Goal: Transaction & Acquisition: Purchase product/service

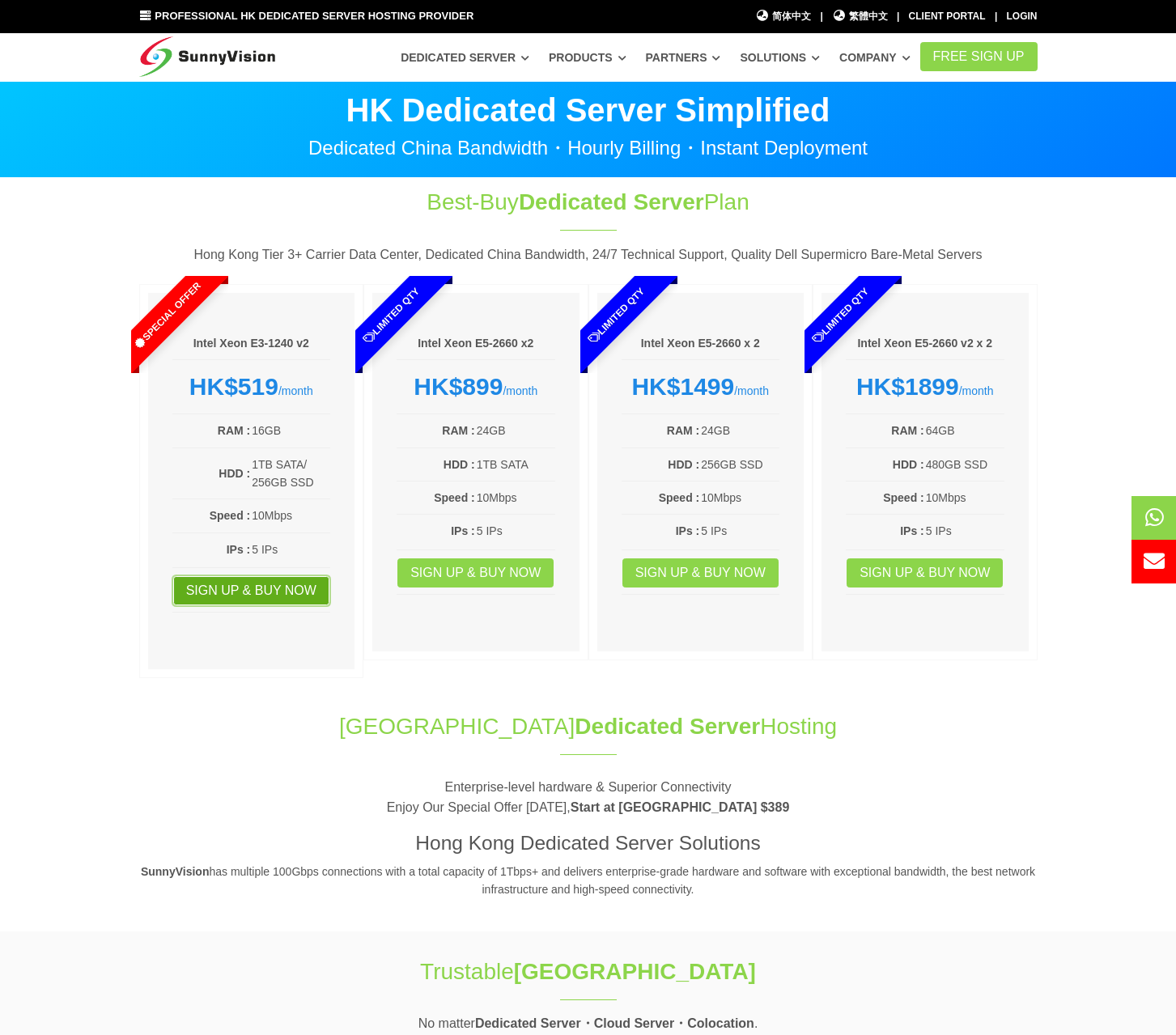
click at [245, 585] on link "Sign up & Buy Now" at bounding box center [251, 590] width 156 height 29
click at [980, 58] on link "FREE Sign Up" at bounding box center [979, 57] width 117 height 29
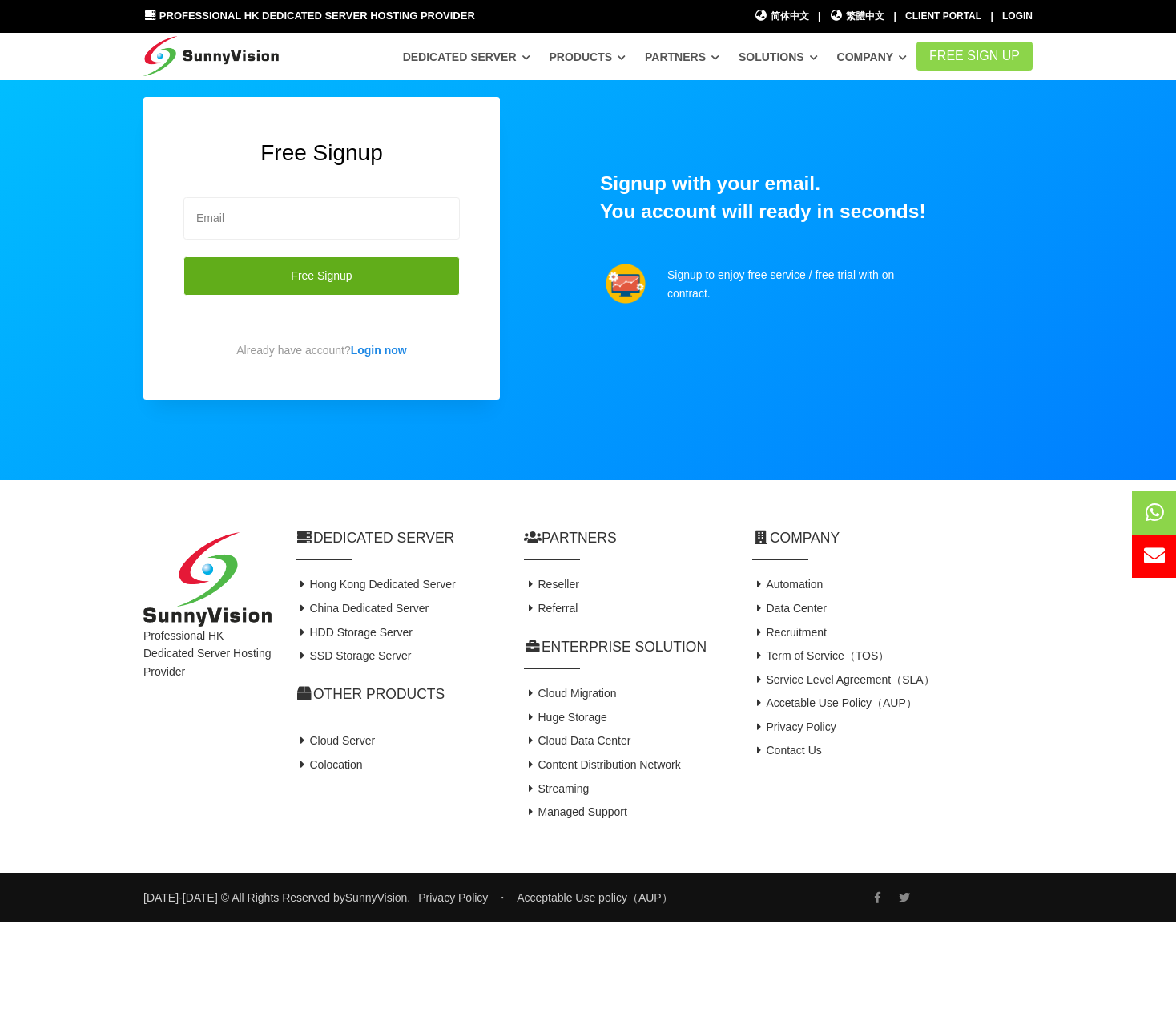
click at [344, 267] on button "Free Signup" at bounding box center [321, 276] width 276 height 40
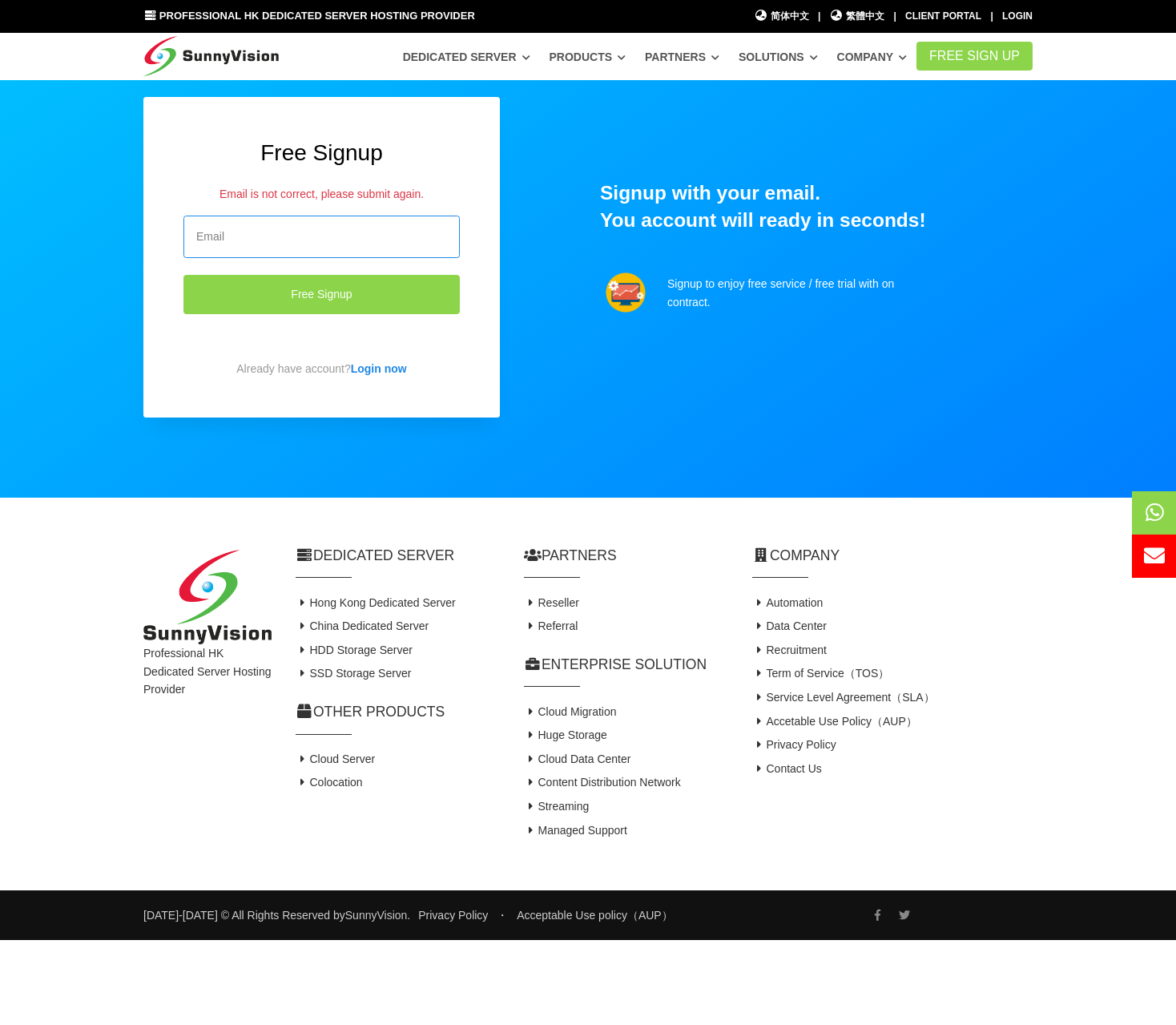
click at [291, 243] on input "email" at bounding box center [321, 237] width 276 height 43
type input "lcf263@gmail.com"
click at [184, 274] on button "Free Signup" at bounding box center [321, 294] width 276 height 40
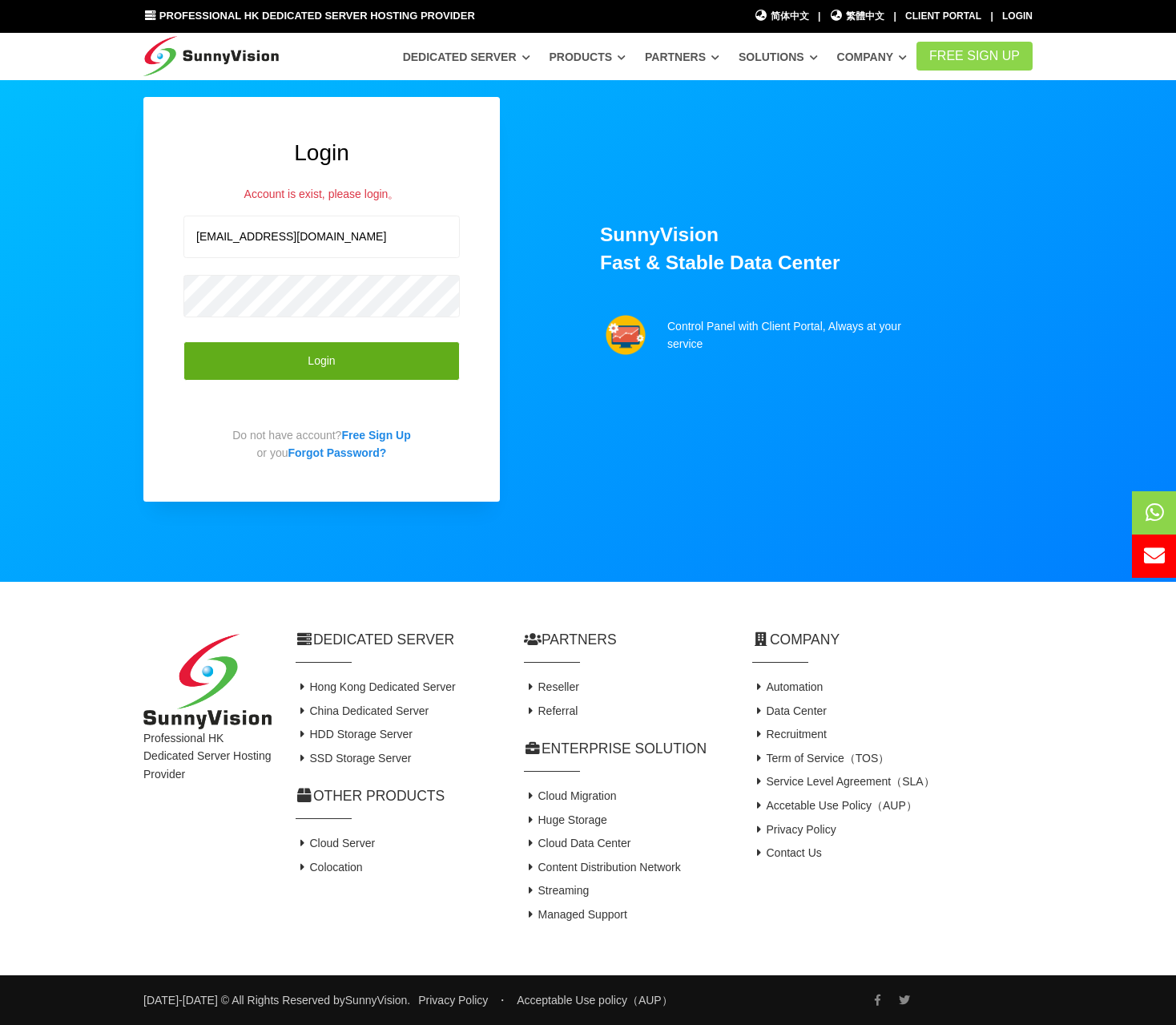
click at [314, 349] on button "Login" at bounding box center [321, 361] width 276 height 40
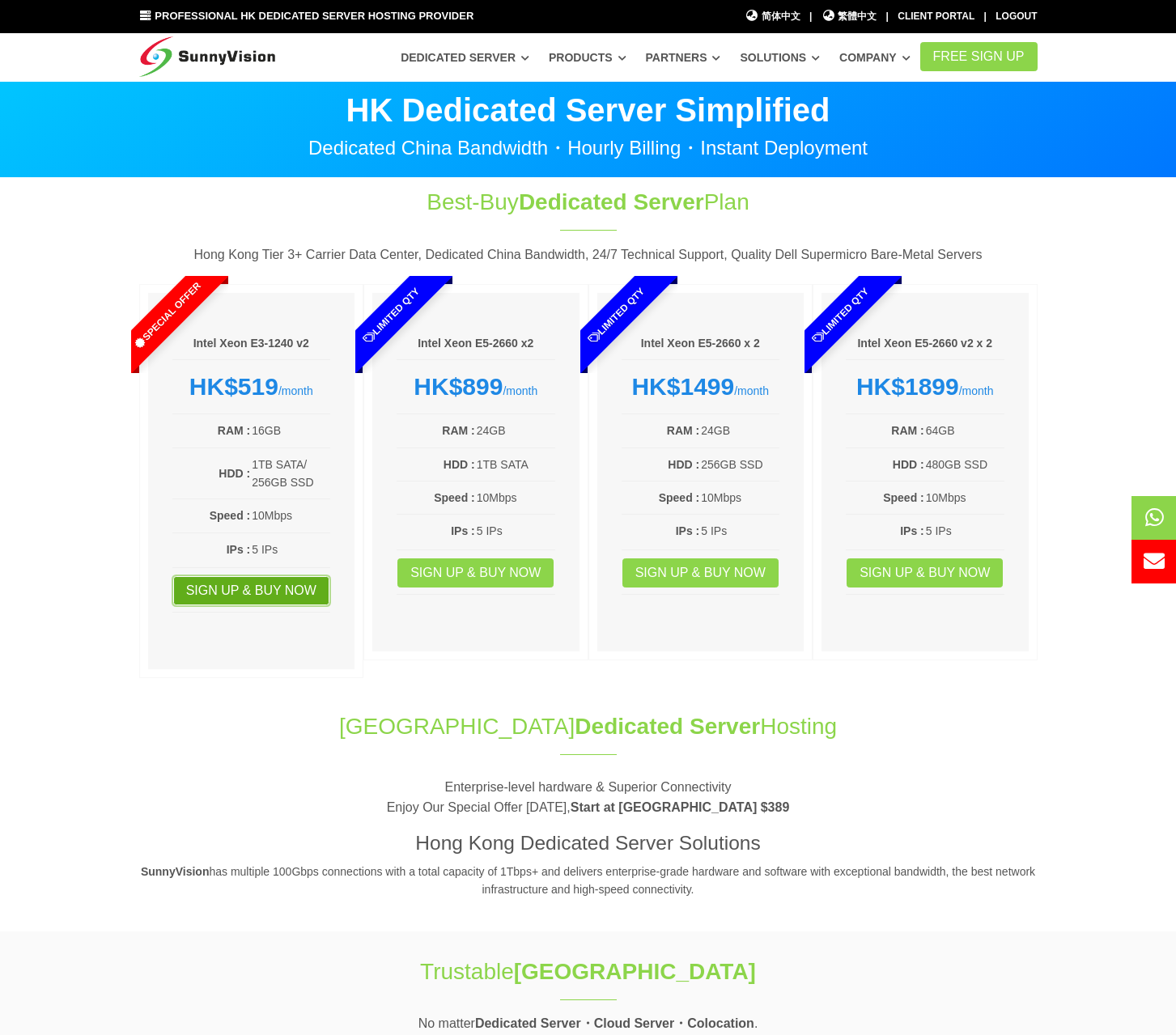
click at [246, 593] on link "Sign up & Buy Now" at bounding box center [251, 590] width 156 height 29
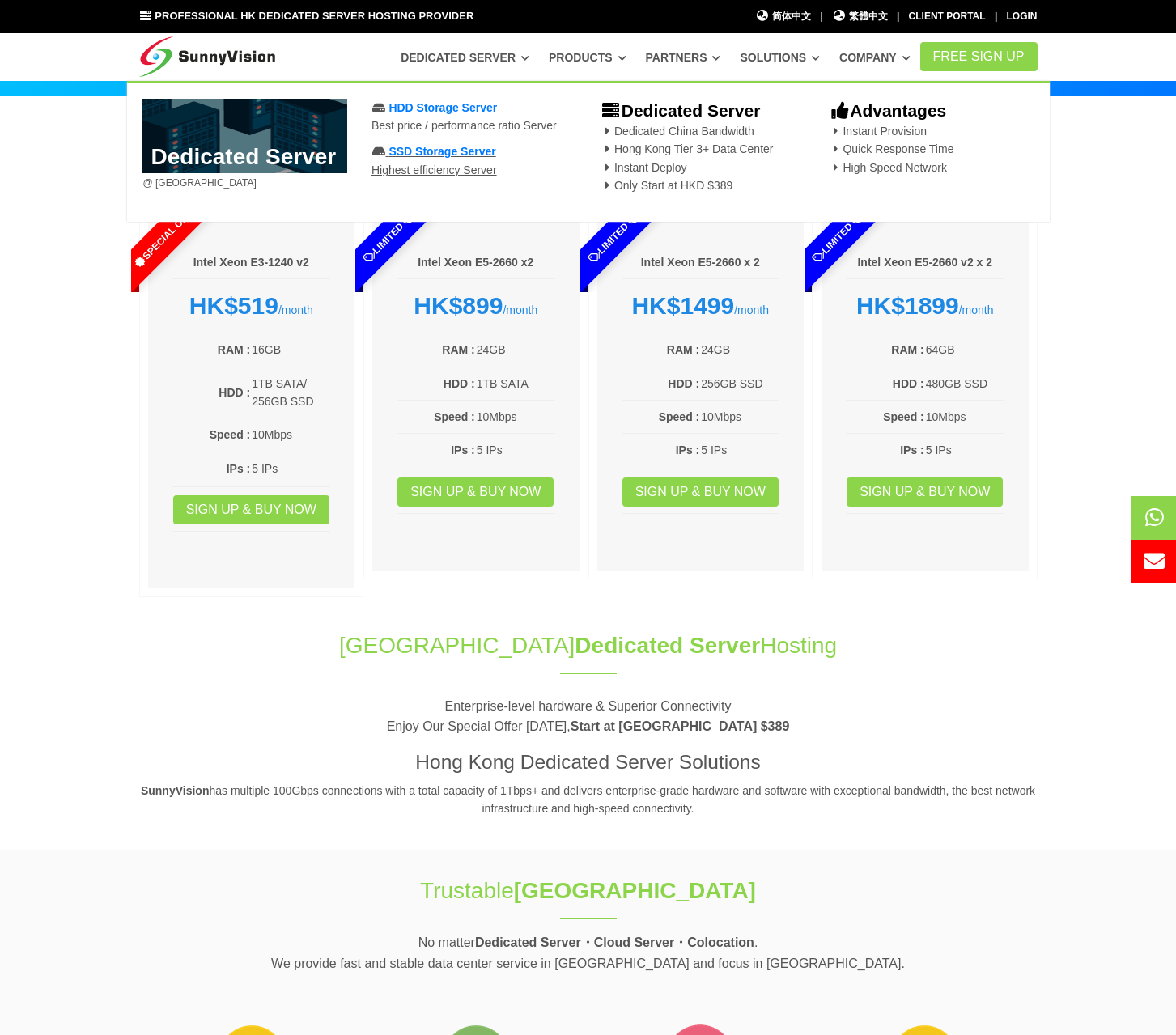
click at [453, 151] on span "SSD Storage Server" at bounding box center [442, 151] width 107 height 13
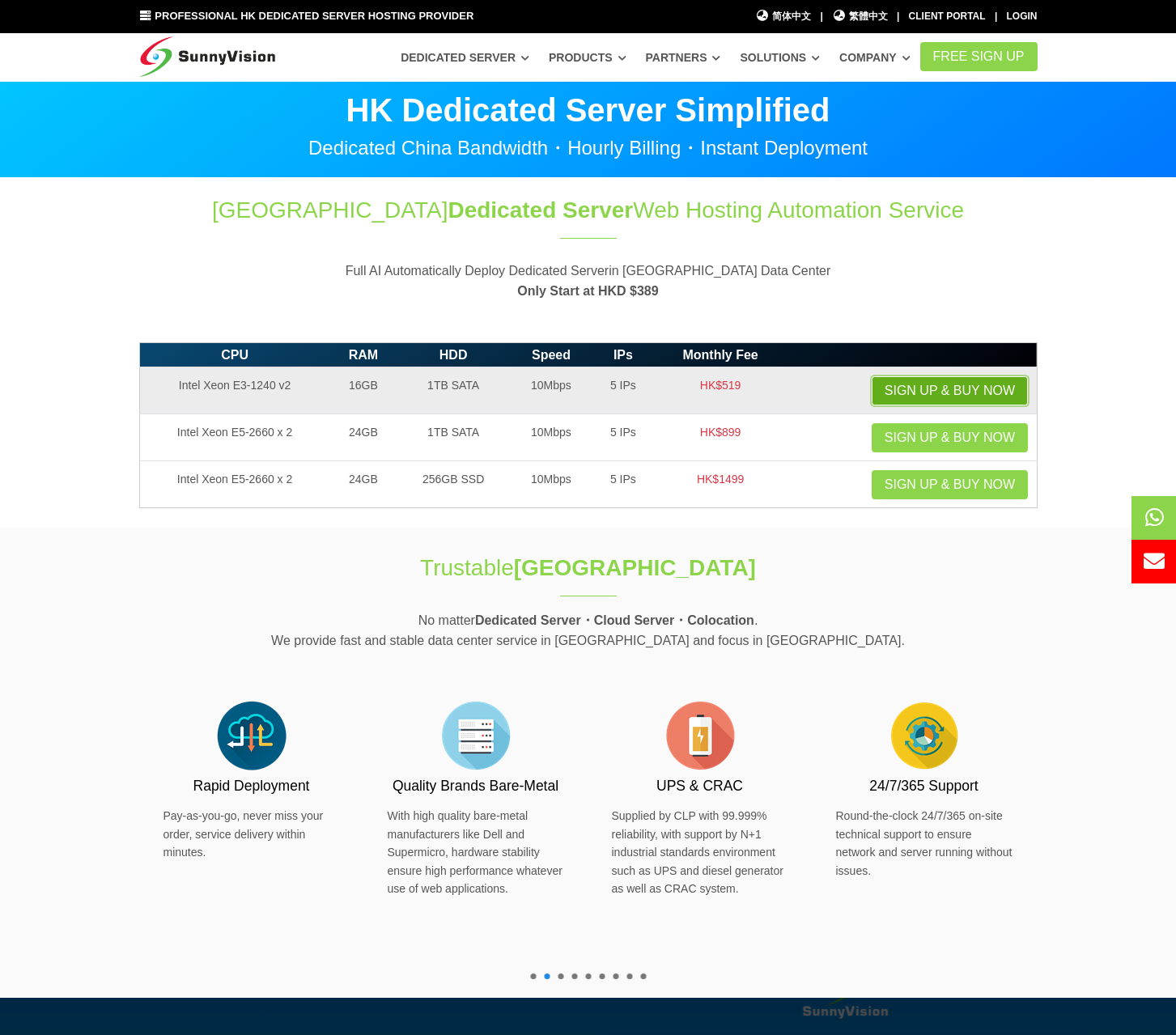
click at [940, 390] on link "Sign up & Buy Now" at bounding box center [950, 390] width 156 height 29
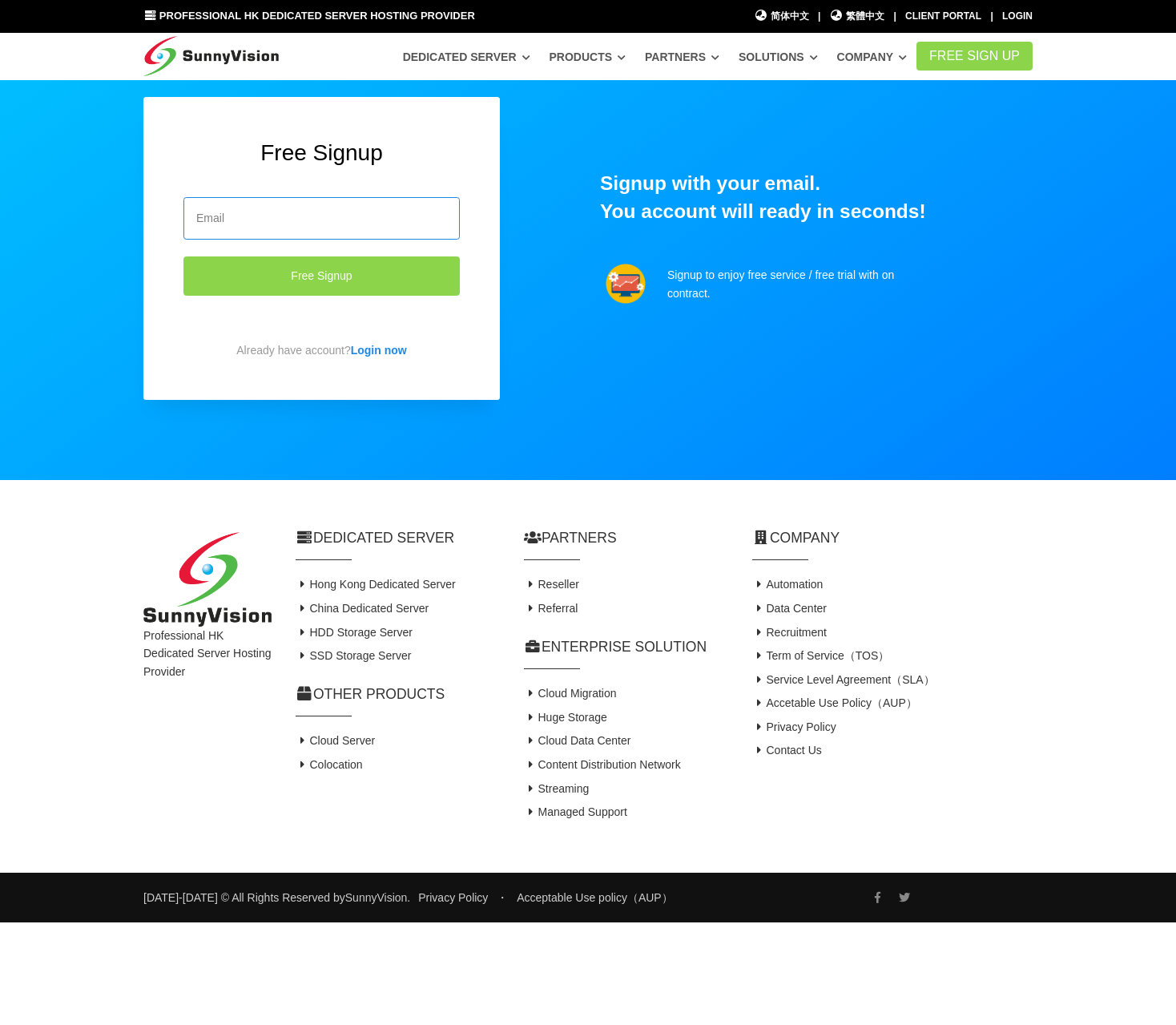
click at [340, 221] on input "email" at bounding box center [321, 218] width 276 height 43
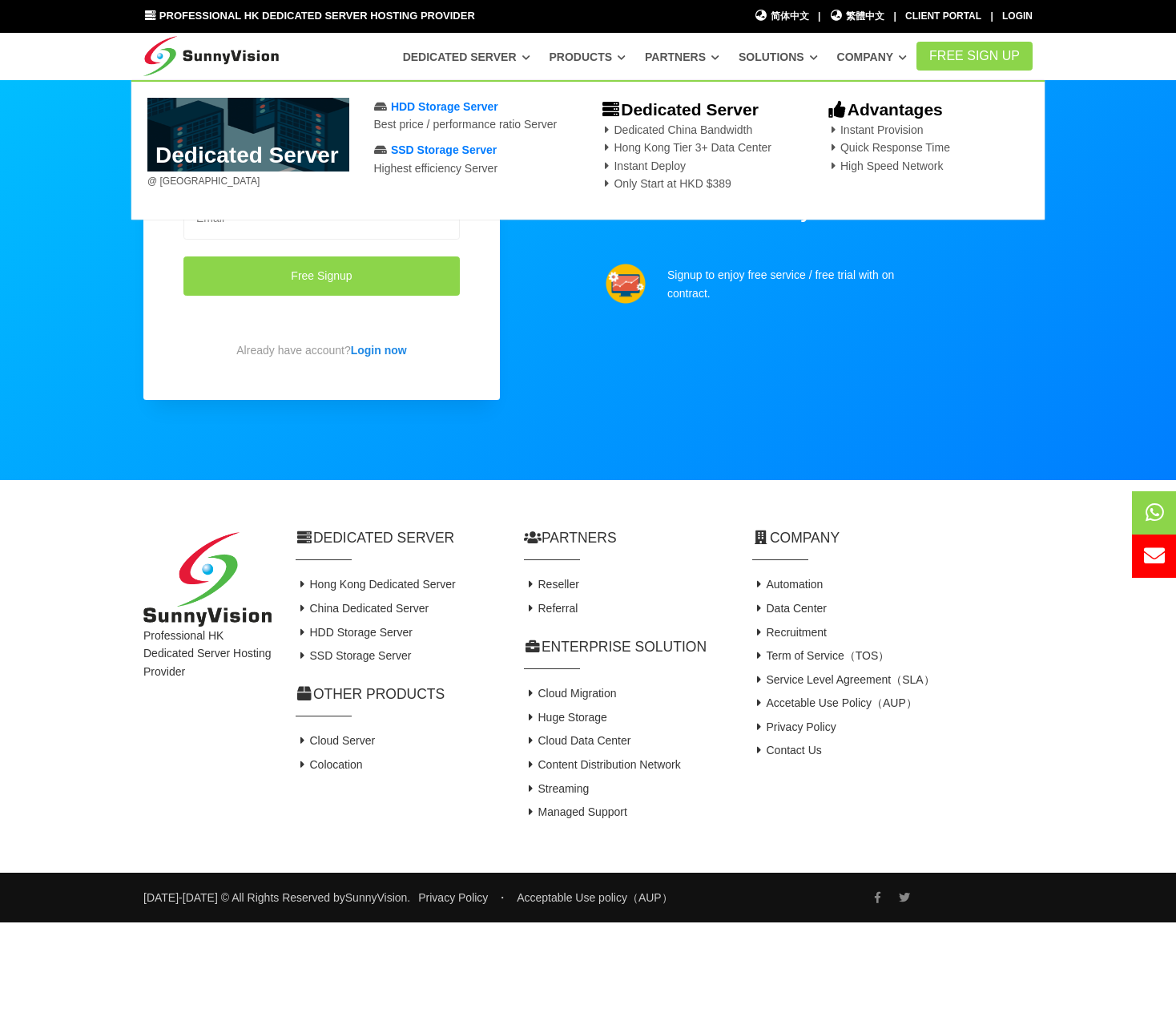
click at [263, 217] on div "Dedicated Server @ Hong Kong Data Center HDD Storage Server Best price / perfor…" at bounding box center [588, 150] width 913 height 140
click at [286, 228] on input "email" at bounding box center [321, 218] width 276 height 43
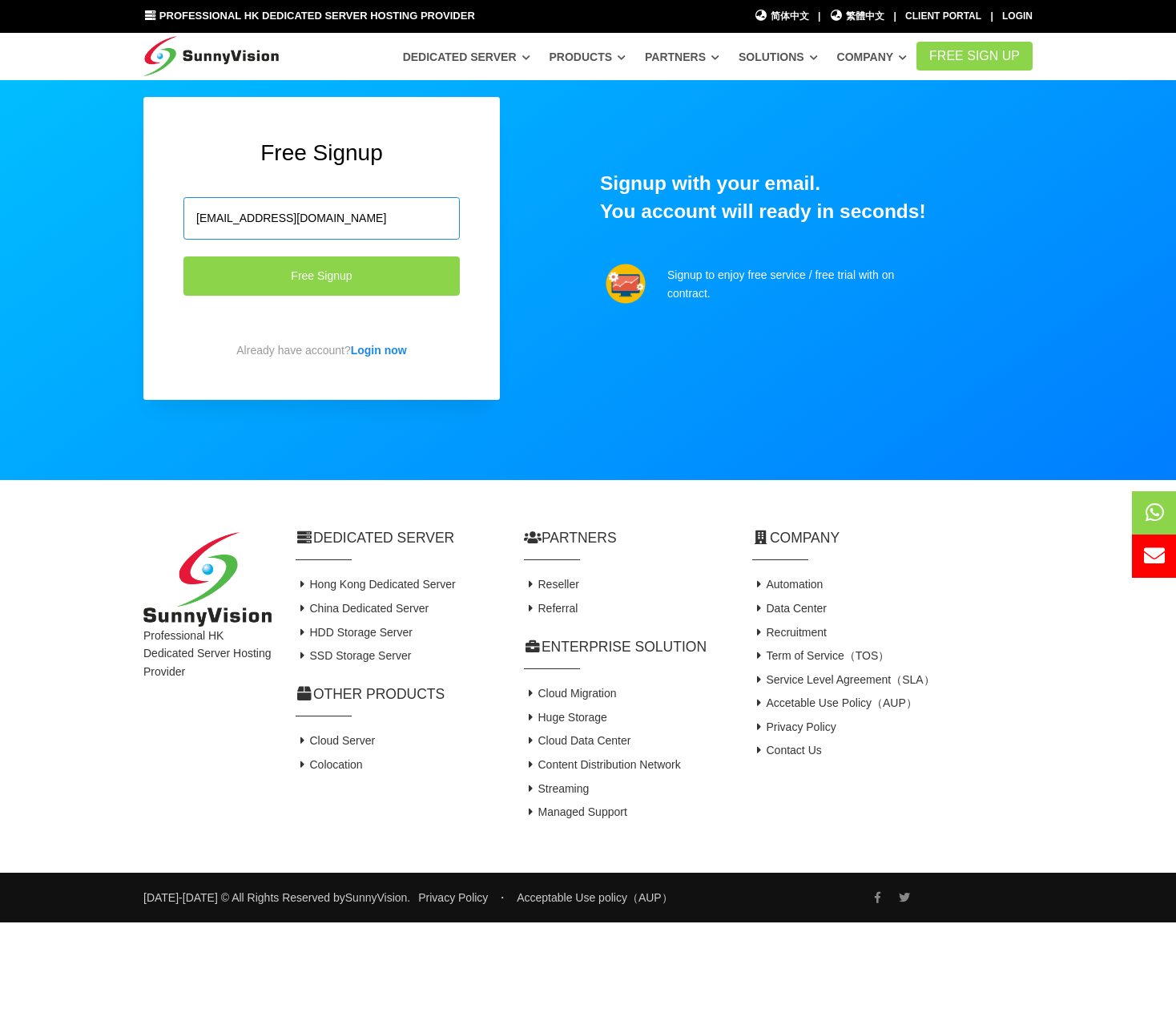
type input "[EMAIL_ADDRESS][DOMAIN_NAME]"
click at [184, 256] on button "Free Signup" at bounding box center [321, 276] width 276 height 40
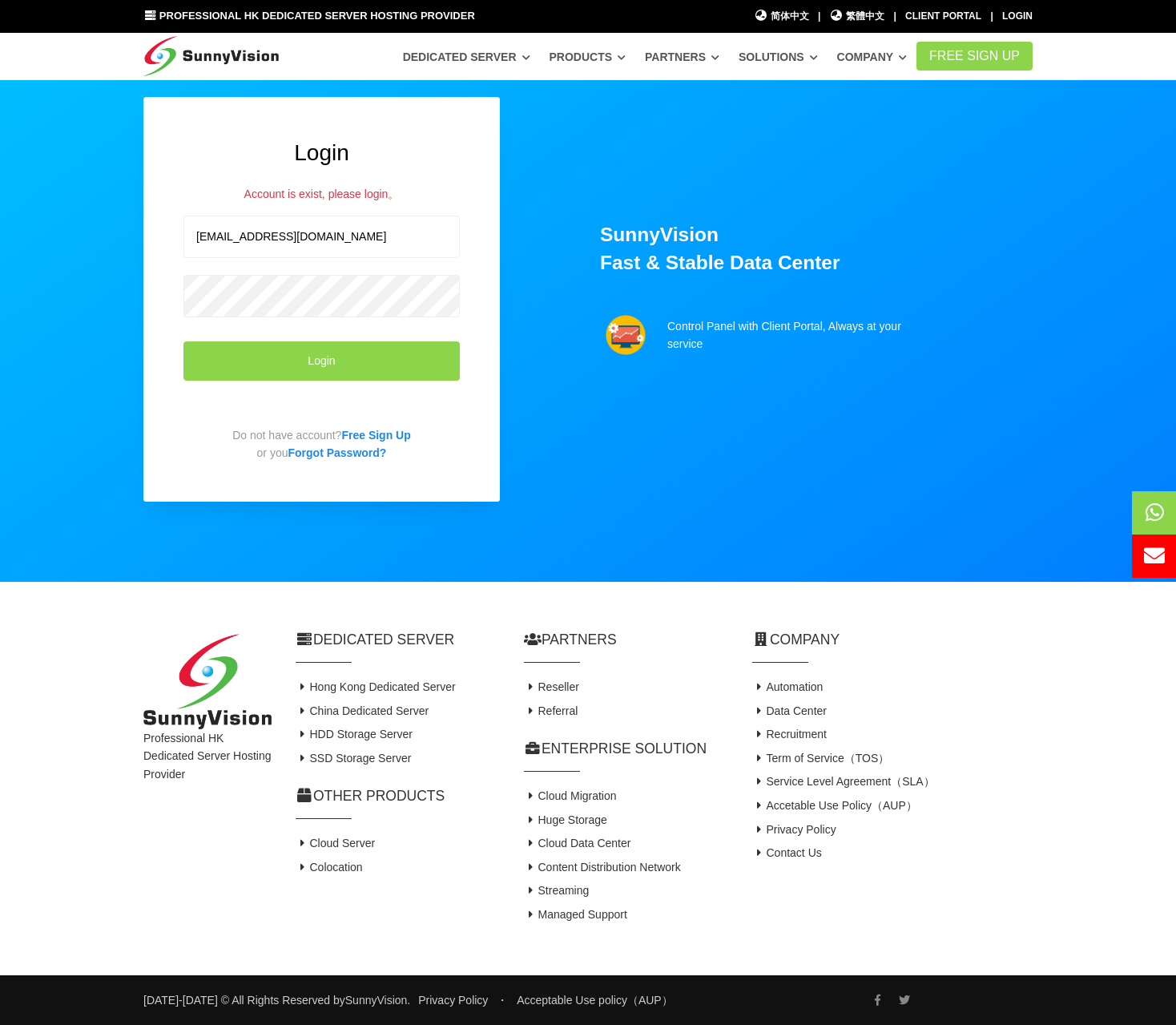
click at [44, 628] on div "Professional HK Dedicated Server Hosting Provider Dedicated Server Hong Kong De…" at bounding box center [588, 778] width 1176 height 392
